Goal: Transaction & Acquisition: Book appointment/travel/reservation

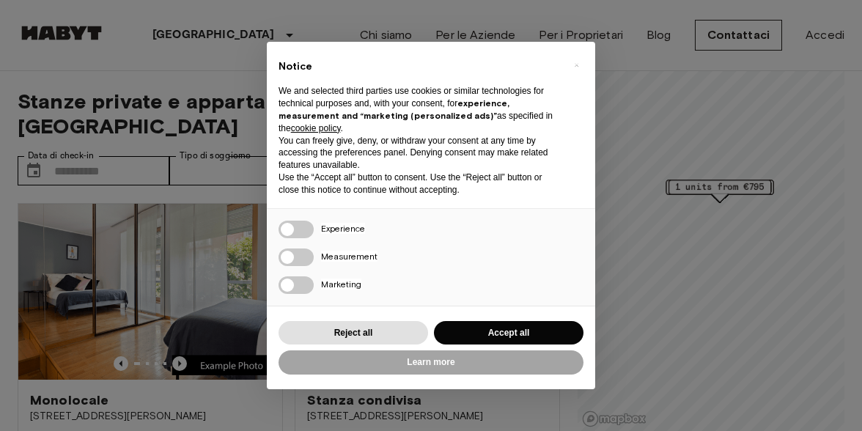
scroll to position [66, 0]
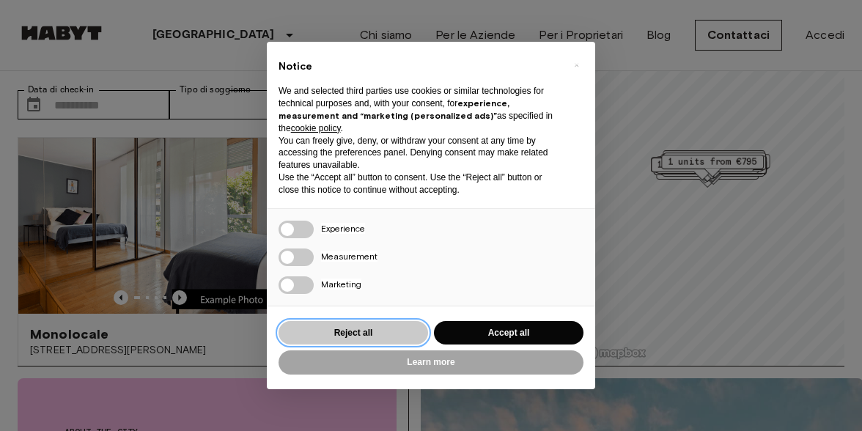
click at [374, 328] on button "Reject all" at bounding box center [352, 333] width 149 height 24
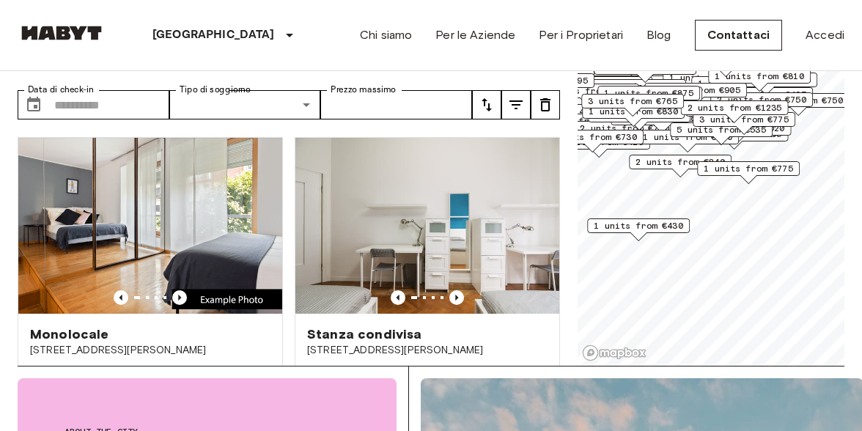
scroll to position [0, 0]
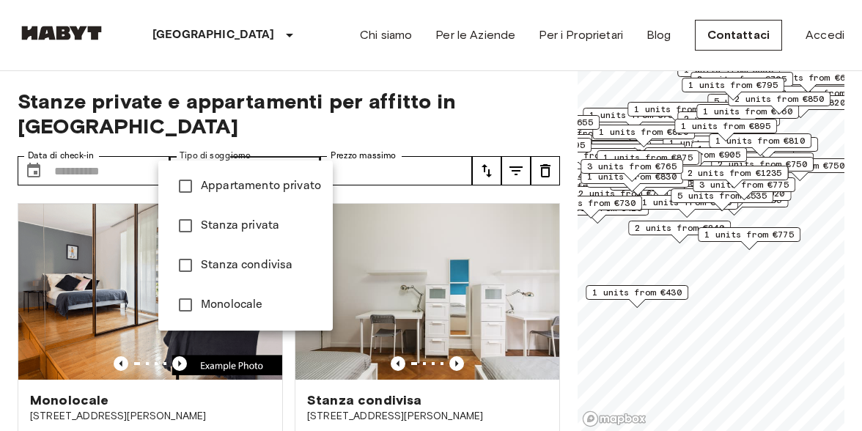
click at [268, 151] on div at bounding box center [431, 215] width 862 height 431
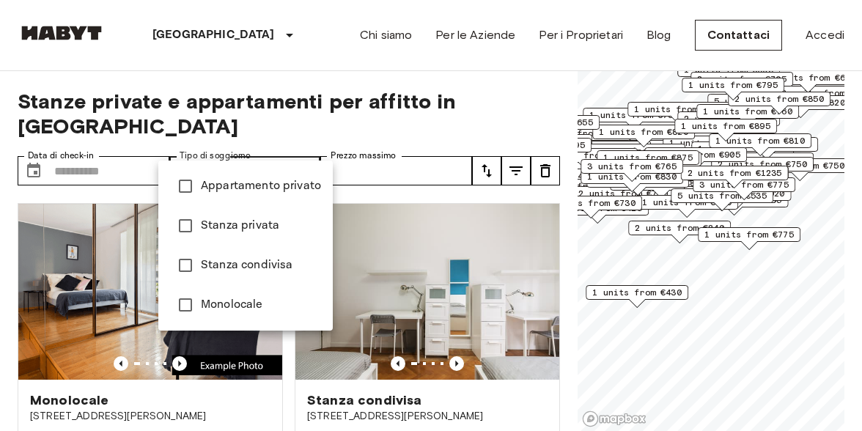
type input "**********"
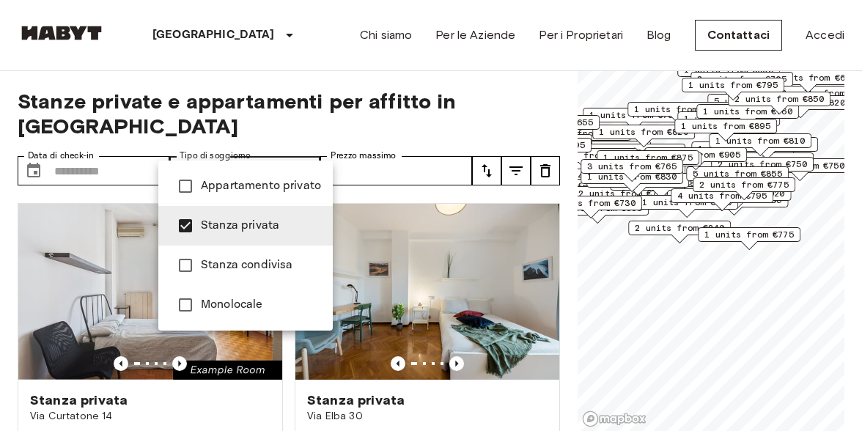
click at [132, 147] on div at bounding box center [431, 215] width 862 height 431
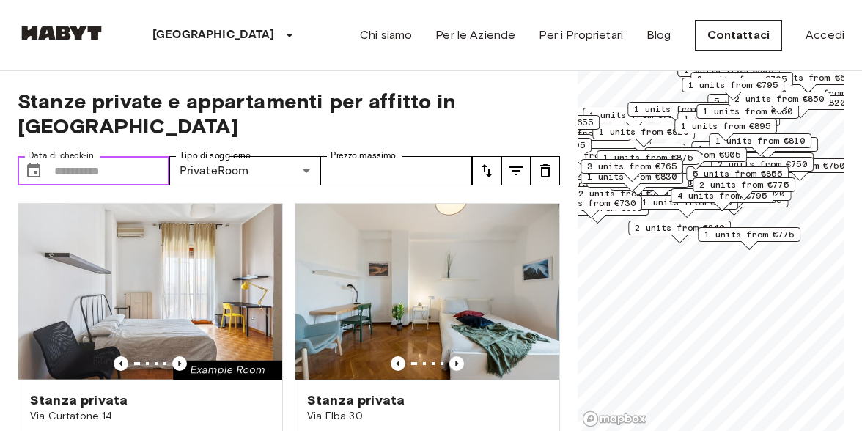
click at [92, 156] on input "Data di check-in" at bounding box center [111, 170] width 115 height 29
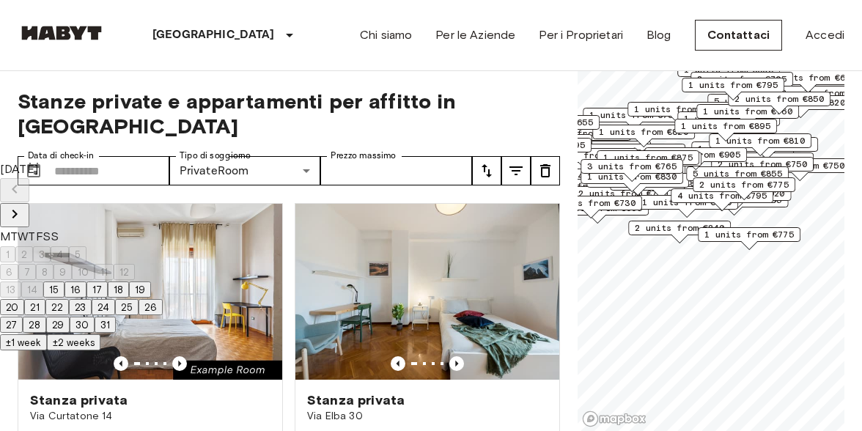
click at [18, 210] on icon "Next month" at bounding box center [14, 214] width 5 height 9
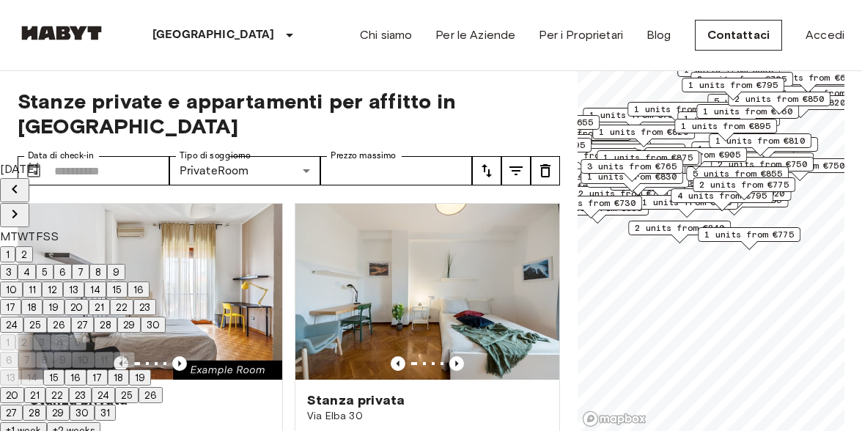
click at [18, 210] on icon "Next month" at bounding box center [14, 214] width 5 height 9
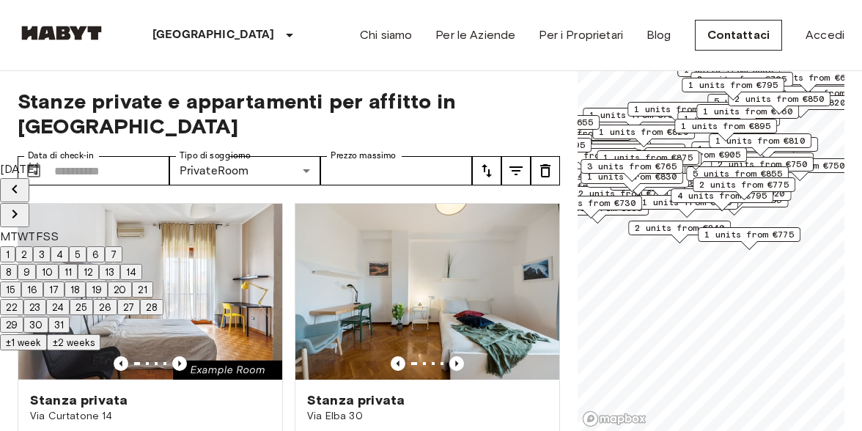
click at [18, 210] on icon "Next month" at bounding box center [14, 214] width 5 height 9
click at [112, 267] on button "10" at bounding box center [100, 272] width 23 height 16
type input "**********"
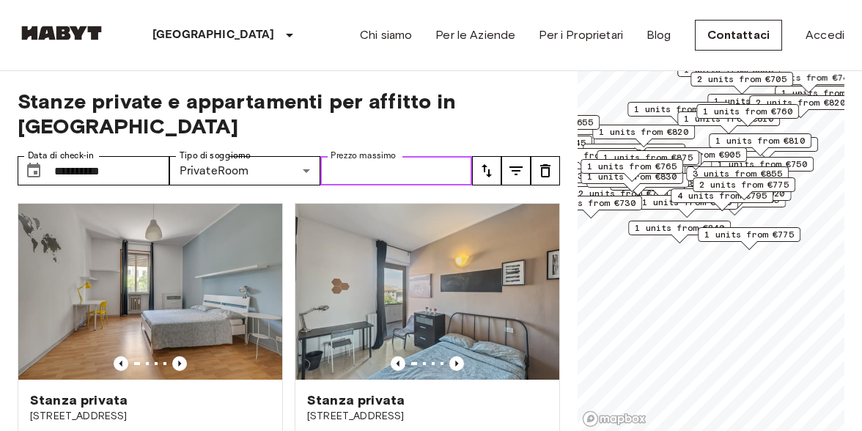
click at [373, 156] on input "Prezzo massimo" at bounding box center [396, 170] width 152 height 29
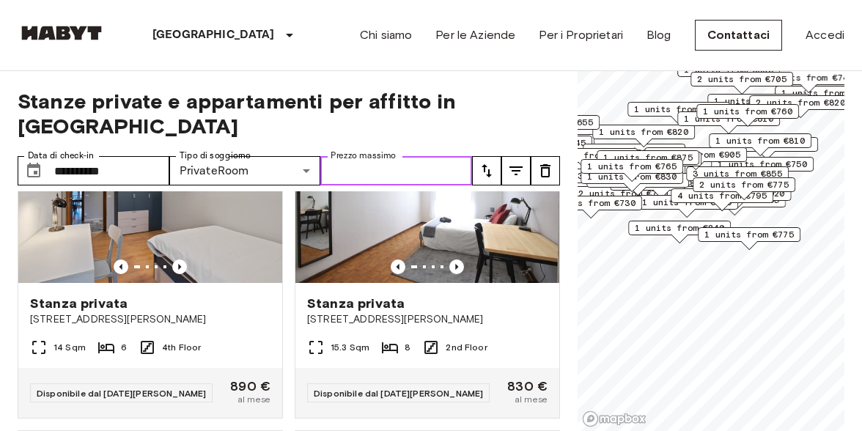
scroll to position [744, 0]
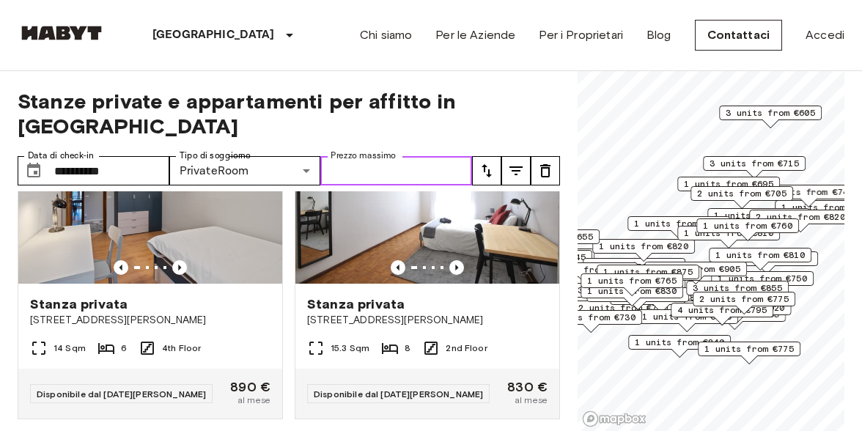
drag, startPoint x: 725, startPoint y: 157, endPoint x: 719, endPoint y: 261, distance: 104.3
click at [723, 267] on span "2 units from €905" at bounding box center [695, 268] width 89 height 13
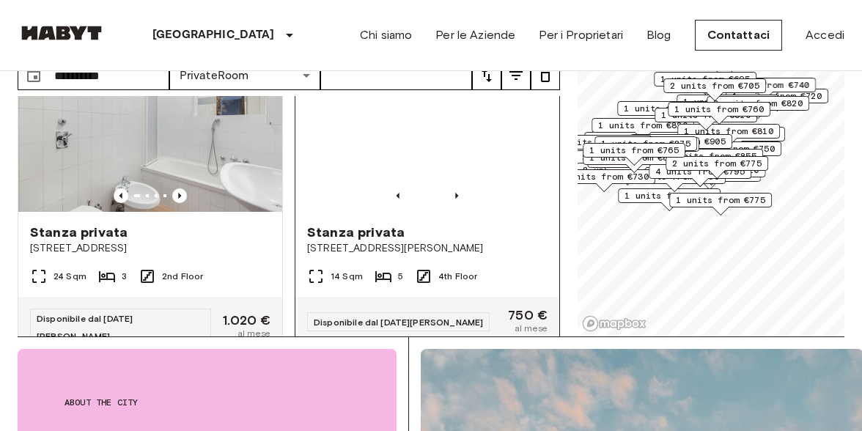
scroll to position [1316, 0]
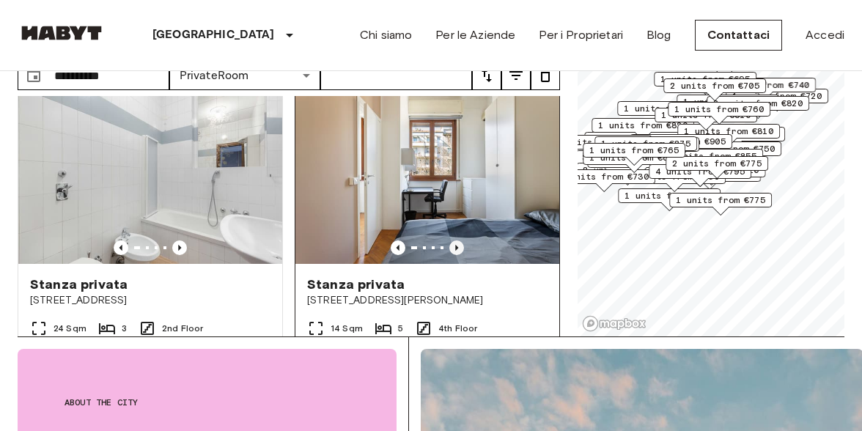
click at [456, 245] on icon "Previous image" at bounding box center [456, 248] width 3 height 6
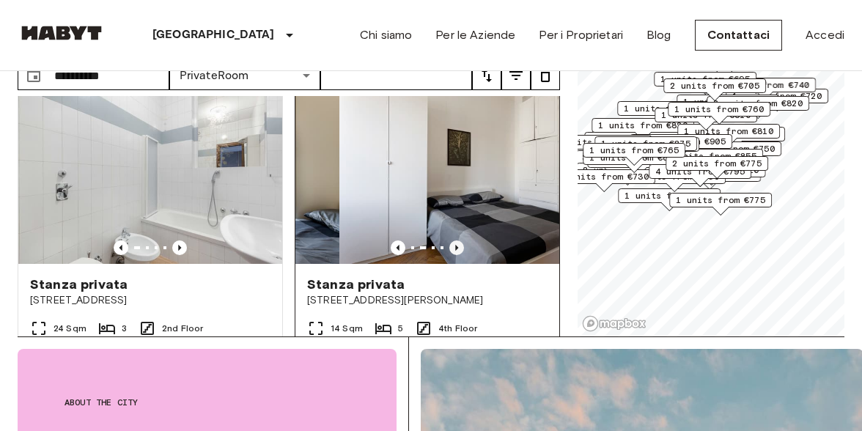
click at [456, 245] on icon "Previous image" at bounding box center [456, 248] width 3 height 6
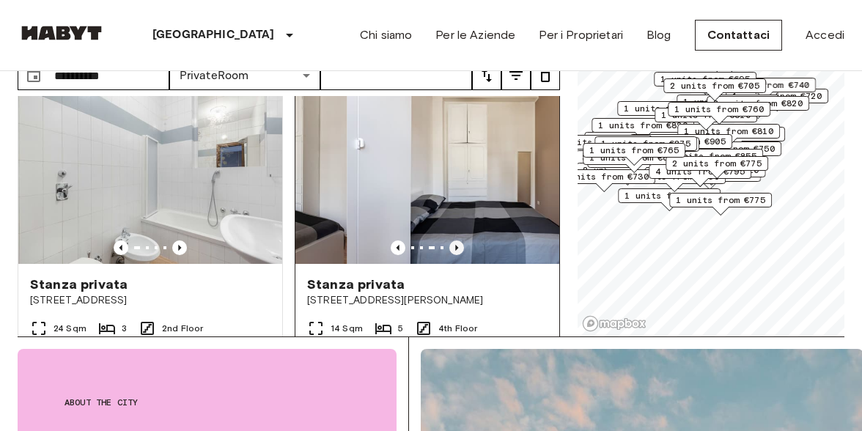
click at [456, 245] on icon "Previous image" at bounding box center [456, 248] width 3 height 6
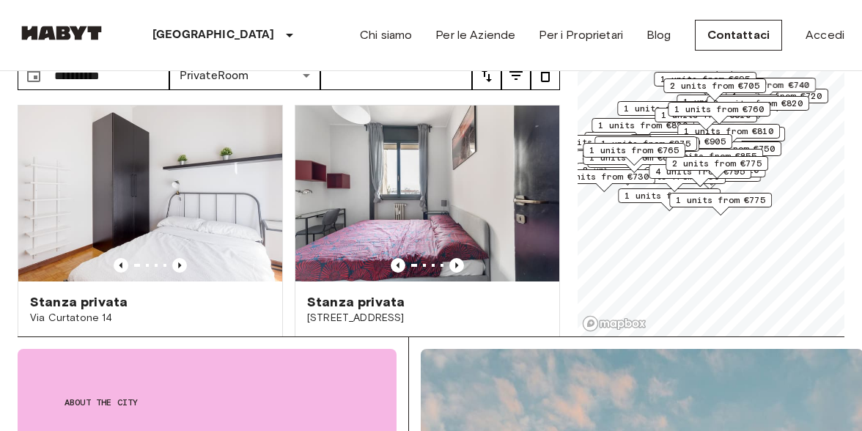
scroll to position [1654, 0]
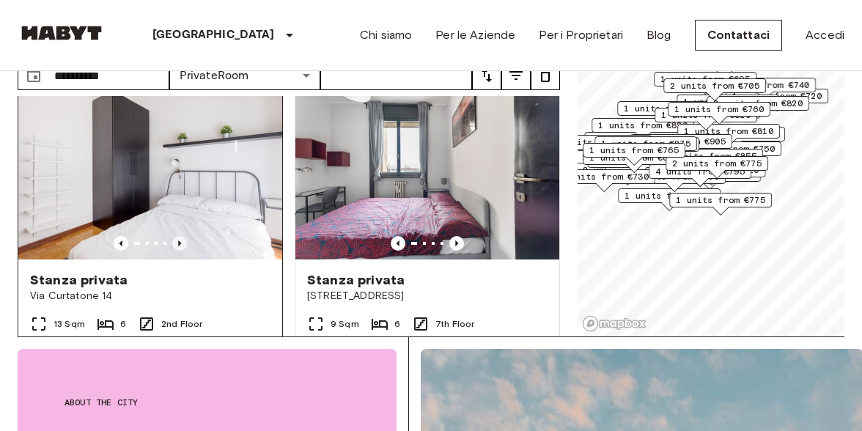
click at [178, 240] on icon "Previous image" at bounding box center [179, 243] width 3 height 6
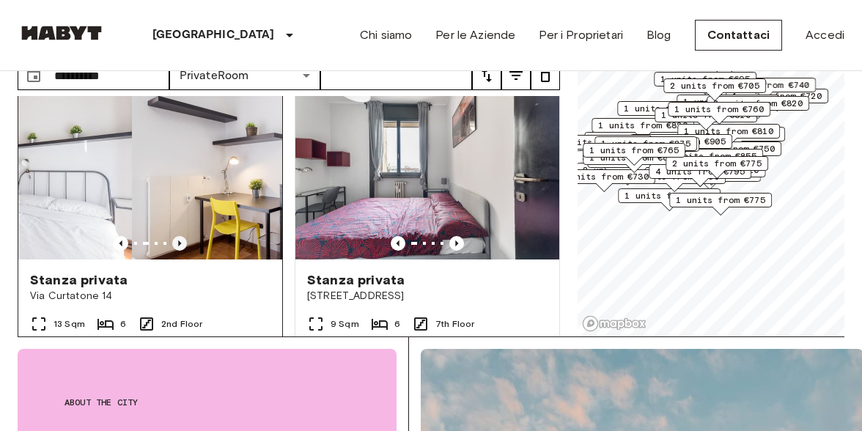
click at [178, 240] on icon "Previous image" at bounding box center [179, 243] width 3 height 6
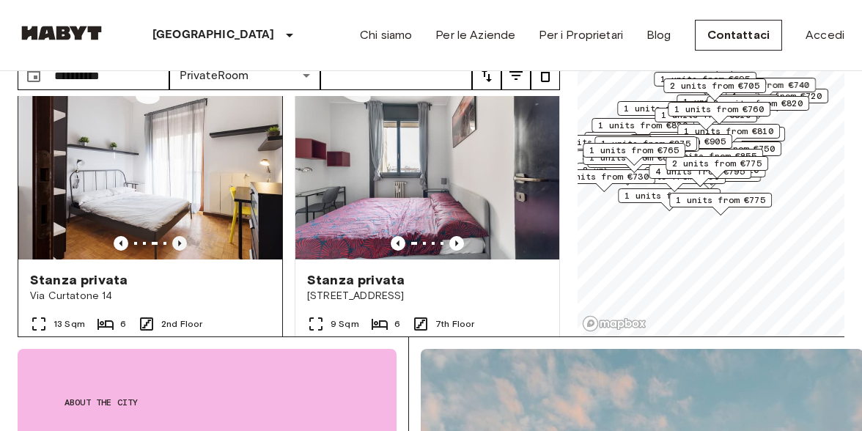
click at [178, 240] on icon "Previous image" at bounding box center [179, 243] width 3 height 6
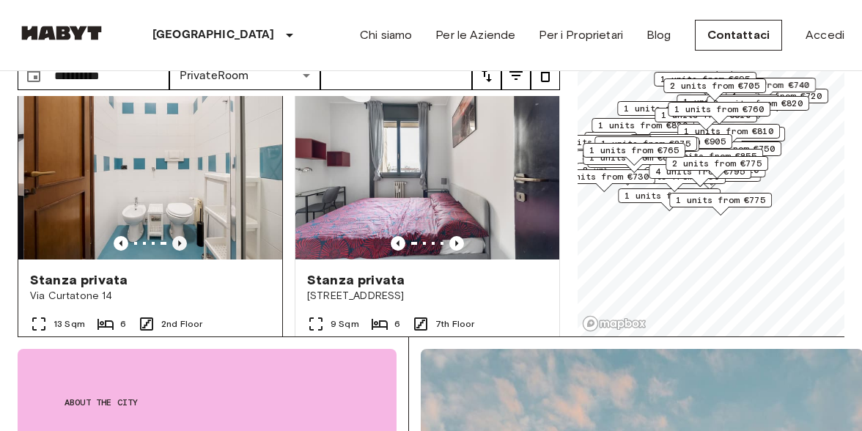
click at [178, 240] on icon "Previous image" at bounding box center [179, 243] width 3 height 6
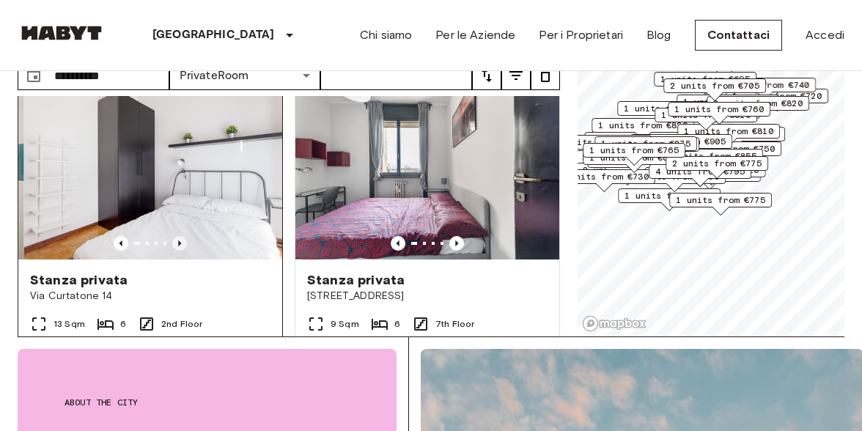
click at [178, 240] on icon "Previous image" at bounding box center [179, 243] width 3 height 6
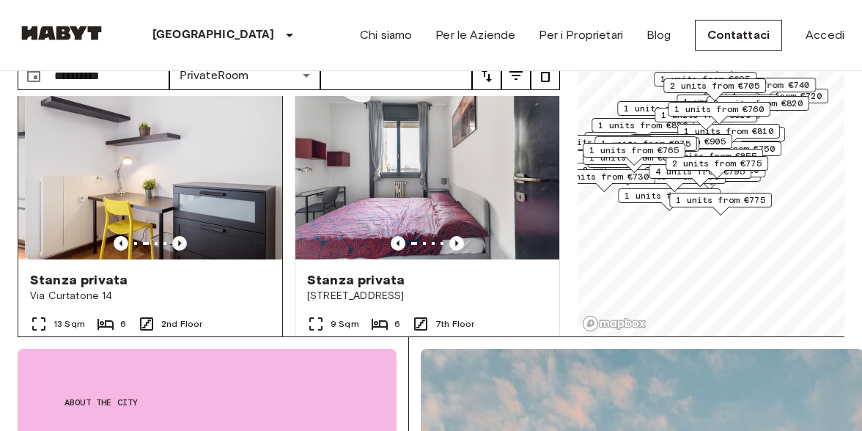
click at [178, 240] on icon "Previous image" at bounding box center [179, 243] width 3 height 6
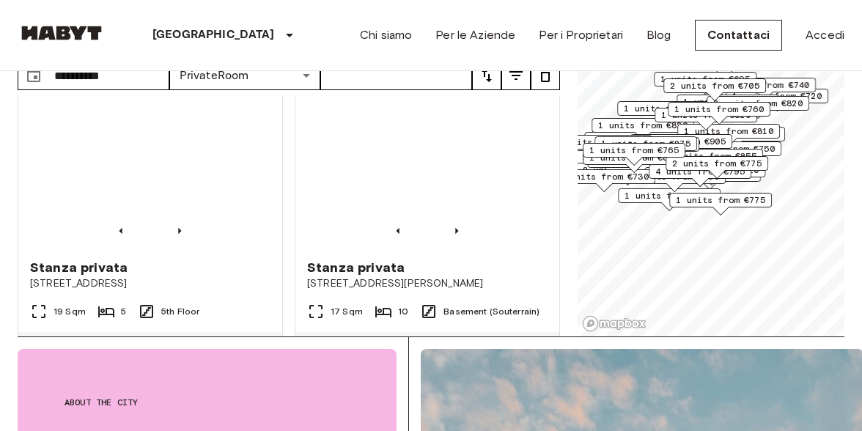
scroll to position [1995, 0]
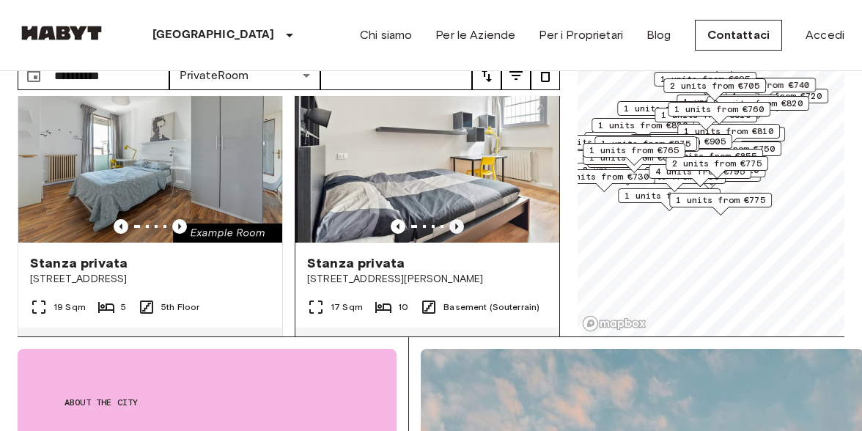
click at [457, 219] on icon "Previous image" at bounding box center [456, 226] width 15 height 15
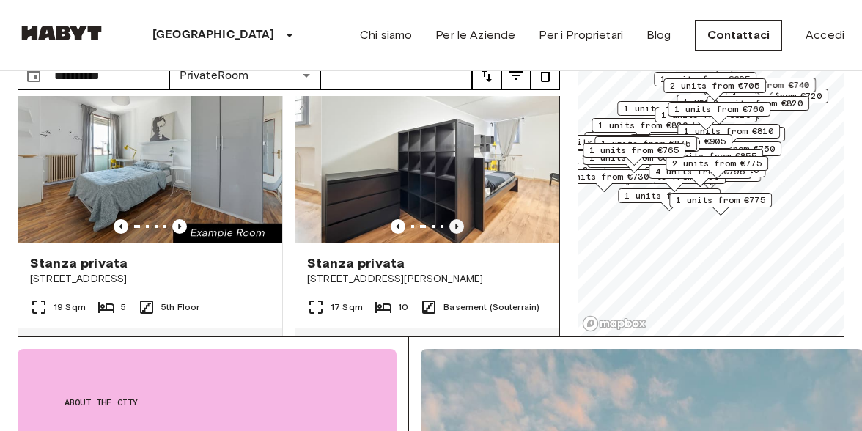
click at [457, 219] on icon "Previous image" at bounding box center [456, 226] width 15 height 15
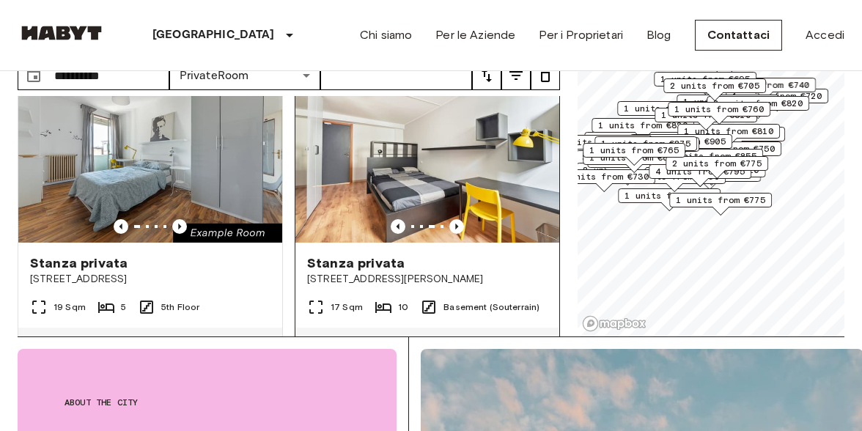
click at [365, 254] on span "Stanza privata" at bounding box center [355, 263] width 97 height 18
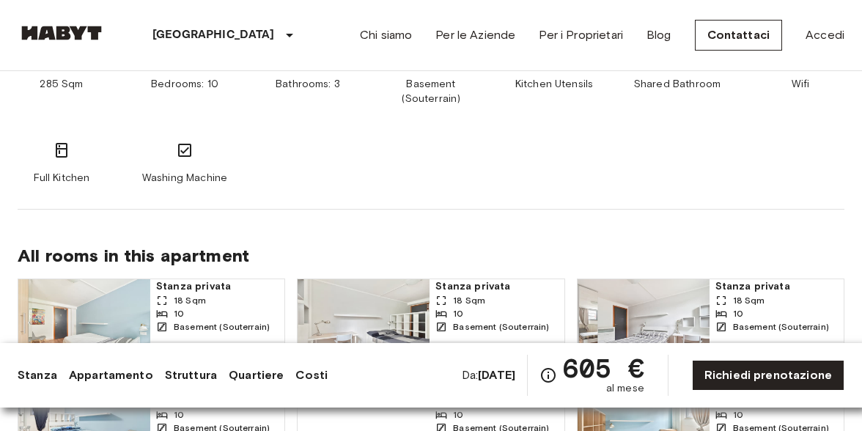
scroll to position [644, 0]
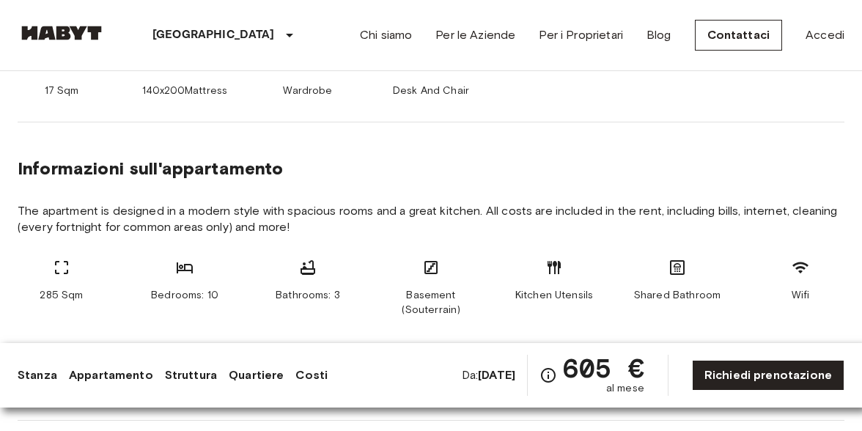
click at [181, 378] on link "Struttura" at bounding box center [191, 375] width 52 height 18
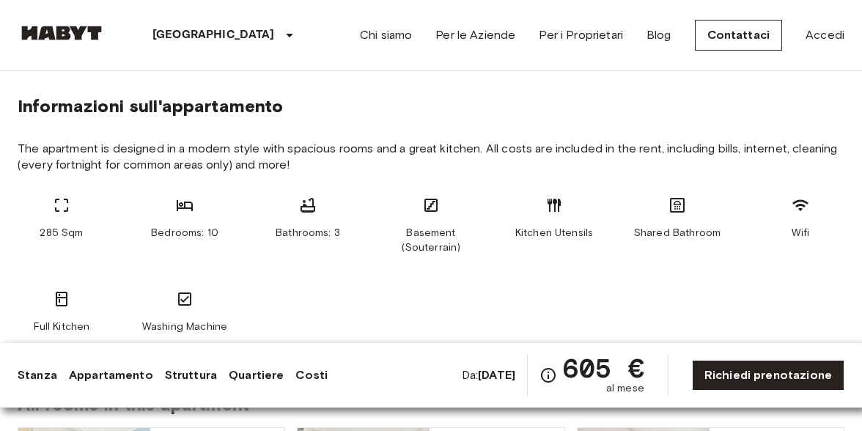
scroll to position [707, 0]
